Goal: Navigation & Orientation: Find specific page/section

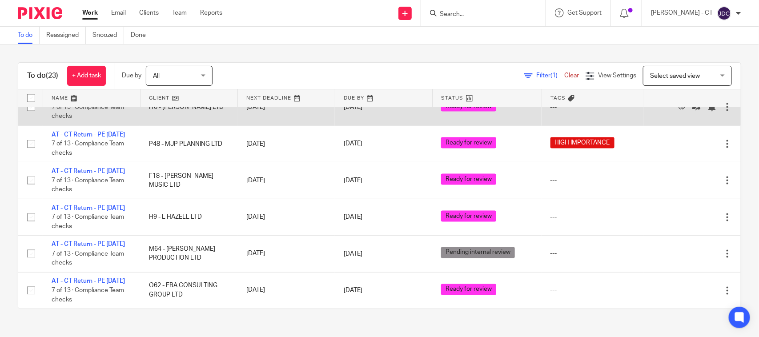
scroll to position [681, 0]
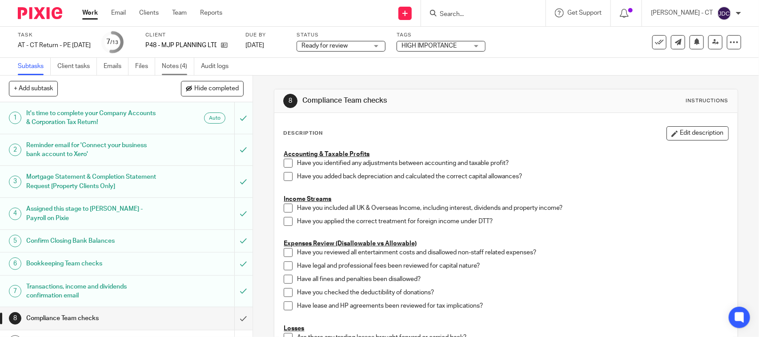
click at [184, 64] on link "Notes (4)" at bounding box center [178, 66] width 32 height 17
